Goal: Find specific page/section: Find specific page/section

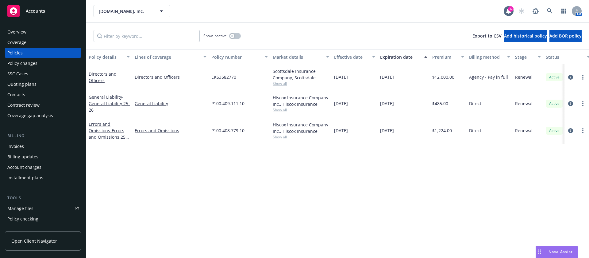
click at [51, 91] on div "Contacts" at bounding box center [42, 95] width 71 height 10
